Goal: Task Accomplishment & Management: Manage account settings

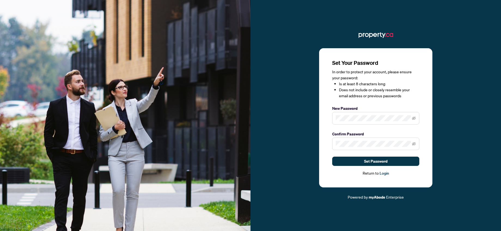
scroll to position [101, 0]
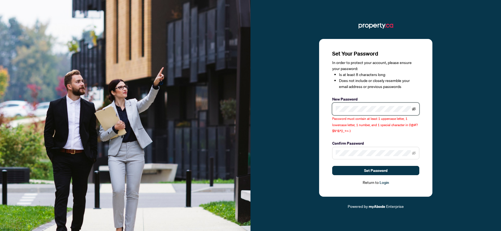
click at [415, 111] on icon "eye-invisible" at bounding box center [414, 108] width 4 height 3
click at [317, 138] on div "Set Your Password In order to protect your account, please ensure your password…" at bounding box center [376, 116] width 251 height 188
click at [423, 128] on div "Set Your Password In order to protect your account, please ensure your password…" at bounding box center [375, 118] width 113 height 158
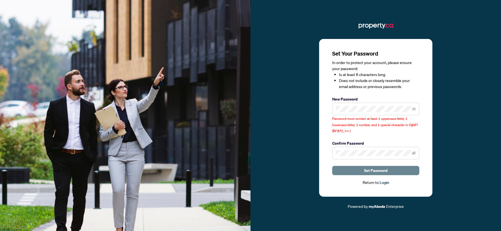
click at [379, 172] on span "Set Password" at bounding box center [375, 170] width 23 height 9
click at [321, 142] on div "Set Your Password In order to protect your account, please ensure your password…" at bounding box center [375, 118] width 113 height 158
click at [416, 152] on span at bounding box center [375, 153] width 87 height 13
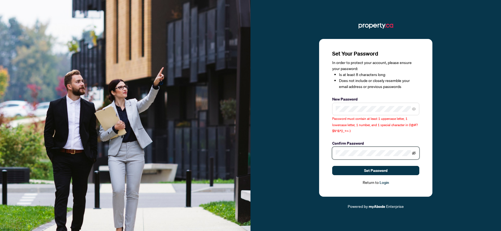
click at [415, 153] on icon "eye-invisible" at bounding box center [414, 153] width 1 height 1
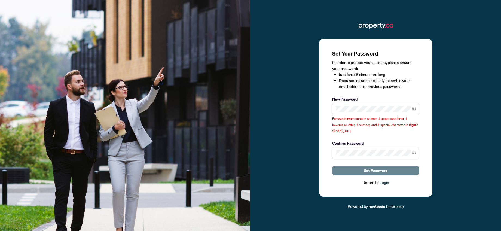
click at [379, 170] on span "Set Password" at bounding box center [375, 170] width 23 height 9
click at [367, 113] on span at bounding box center [375, 109] width 87 height 13
type textarea "********"
click at [367, 113] on span at bounding box center [375, 109] width 87 height 13
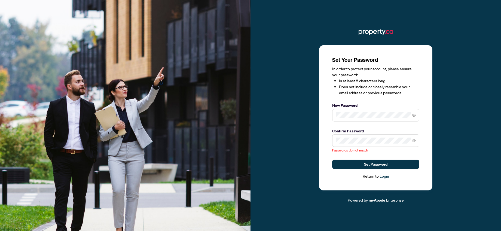
click at [344, 95] on li "Does not include or closely resemble your email address or previous passwords" at bounding box center [379, 90] width 80 height 12
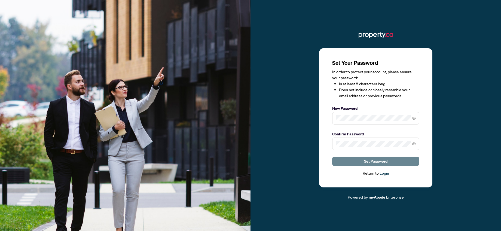
click at [366, 163] on span "Set Password" at bounding box center [375, 161] width 23 height 9
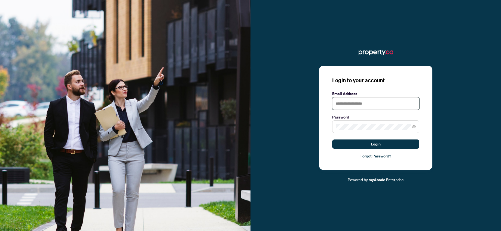
click at [370, 103] on input "text" at bounding box center [375, 103] width 87 height 13
type input "**********"
click at [332, 139] on button "Login" at bounding box center [375, 143] width 87 height 9
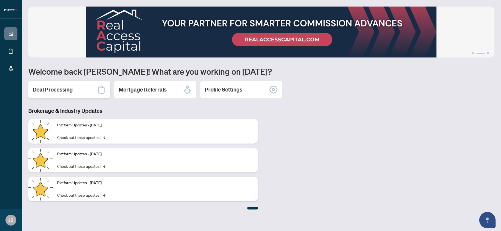
click at [86, 88] on div "Deal Processing" at bounding box center [69, 89] width 82 height 17
